Goal: Transaction & Acquisition: Book appointment/travel/reservation

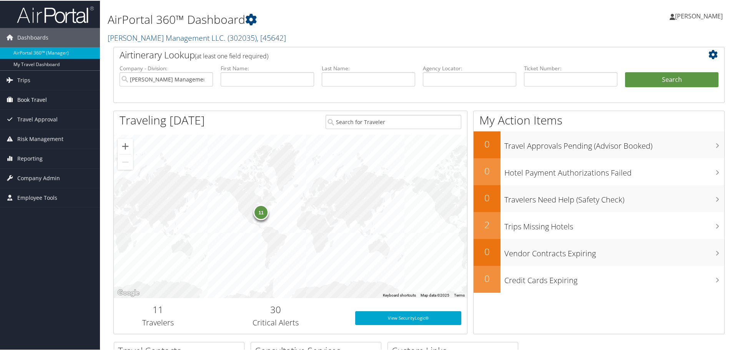
click at [40, 97] on span "Book Travel" at bounding box center [32, 99] width 30 height 19
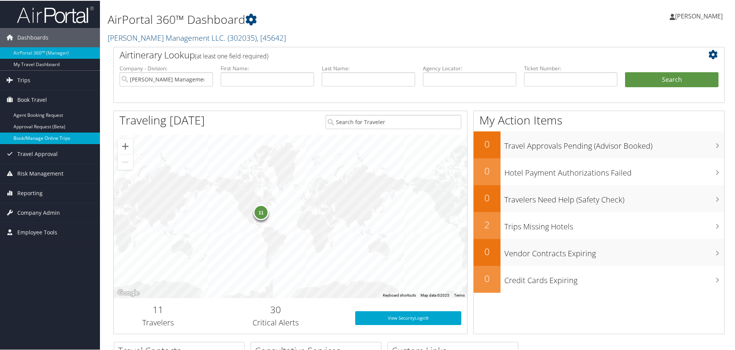
click at [38, 140] on link "Book/Manage Online Trips" at bounding box center [50, 138] width 100 height 12
